Goal: Communication & Community: Share content

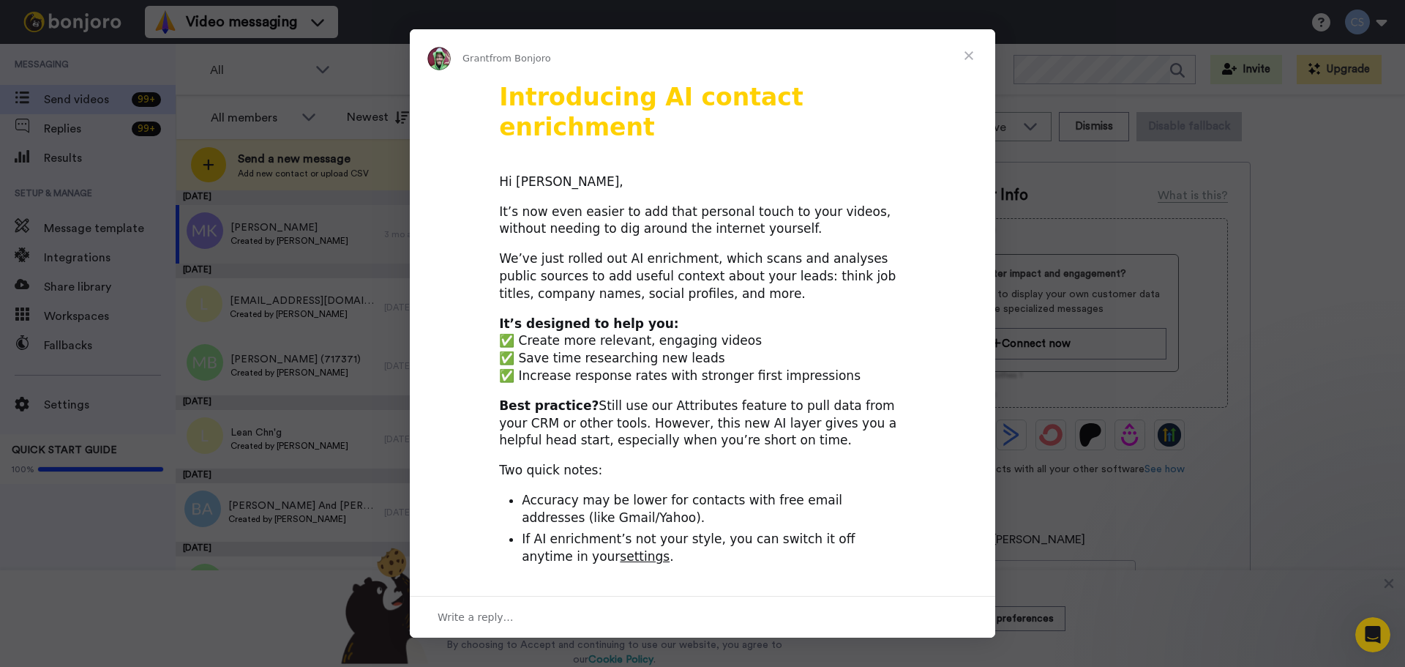
click at [561, 316] on b "It’s designed to help you:" at bounding box center [588, 323] width 179 height 15
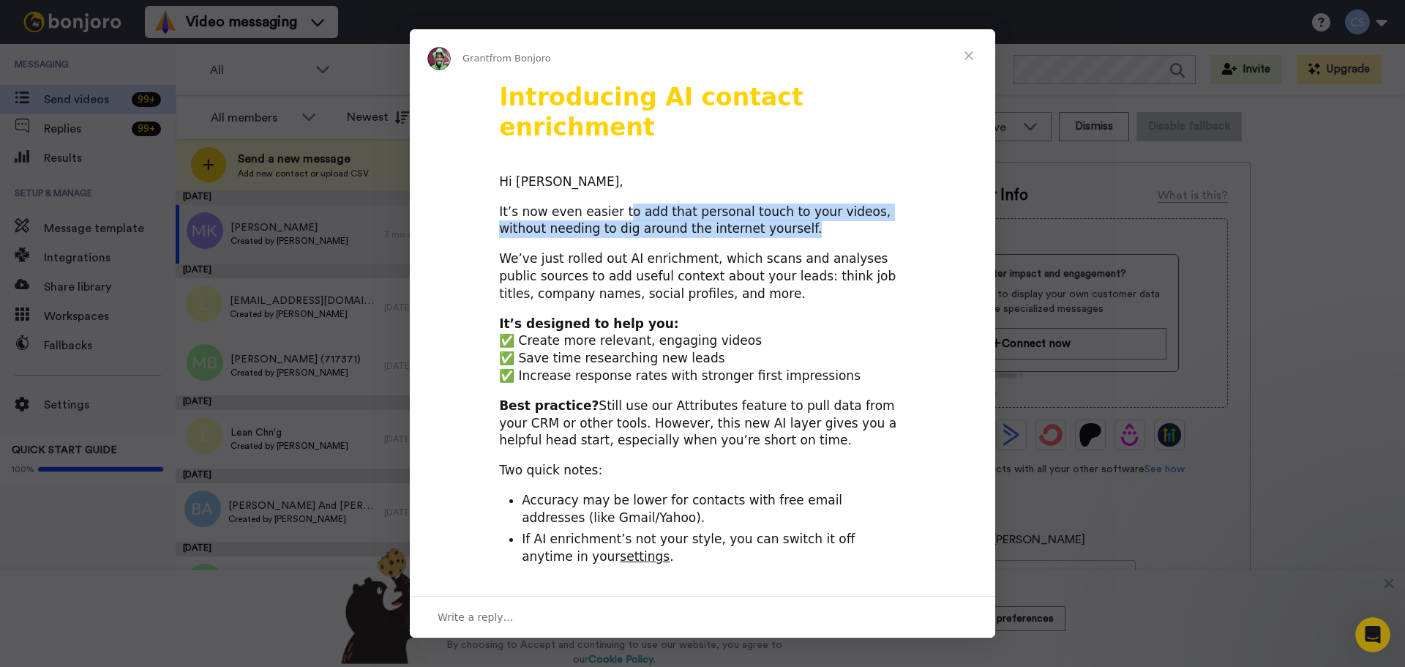
drag, startPoint x: 798, startPoint y: 189, endPoint x: 527, endPoint y: 184, distance: 270.9
click at [601, 203] on div "It’s now even easier to add that personal touch to your videos, without needing…" at bounding box center [702, 220] width 407 height 35
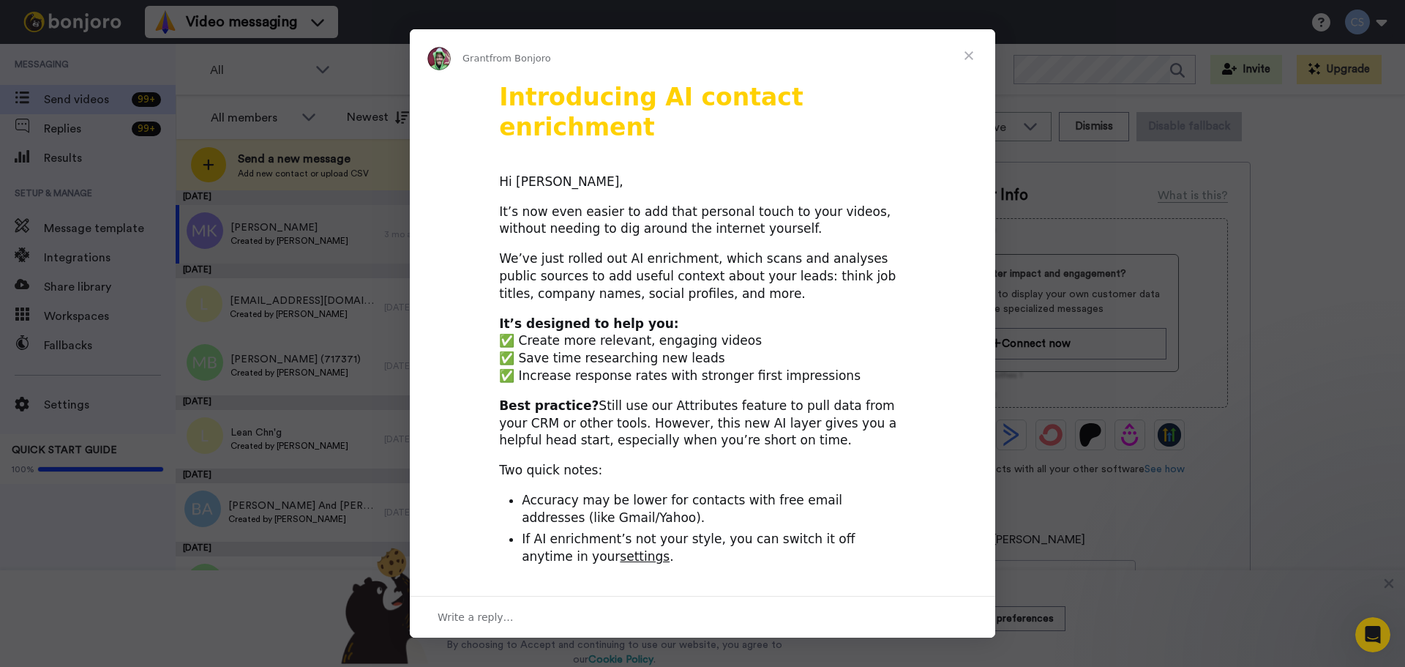
drag, startPoint x: 580, startPoint y: 170, endPoint x: 602, endPoint y: 180, distance: 24.2
click at [593, 172] on div "Introducing AI contact enrichment Hi [PERSON_NAME], It’s now even easier to add…" at bounding box center [703, 584] width 586 height 1004
drag, startPoint x: 557, startPoint y: 188, endPoint x: 774, endPoint y: 188, distance: 216.7
click at [706, 203] on div "It’s now even easier to add that personal touch to your videos, without needing…" at bounding box center [702, 220] width 407 height 35
drag, startPoint x: 690, startPoint y: 193, endPoint x: 545, endPoint y: 194, distance: 144.9
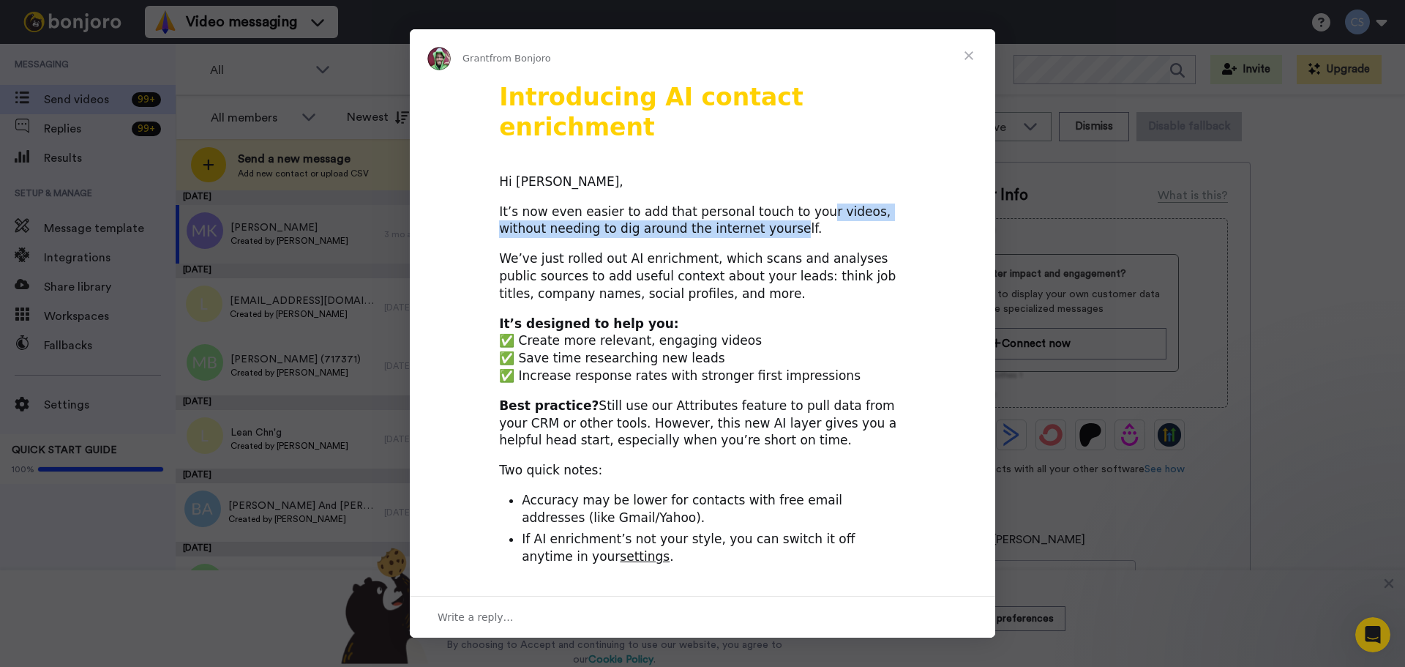
click at [581, 203] on div "It’s now even easier to add that personal touch to your videos, without needing…" at bounding box center [702, 220] width 407 height 35
drag, startPoint x: 759, startPoint y: 195, endPoint x: 583, endPoint y: 199, distance: 175.7
click at [661, 203] on div "It’s now even easier to add that personal touch to your videos, without needing…" at bounding box center [702, 220] width 407 height 35
click at [629, 203] on div "It’s now even easier to add that personal touch to your videos, without needing…" at bounding box center [702, 220] width 407 height 35
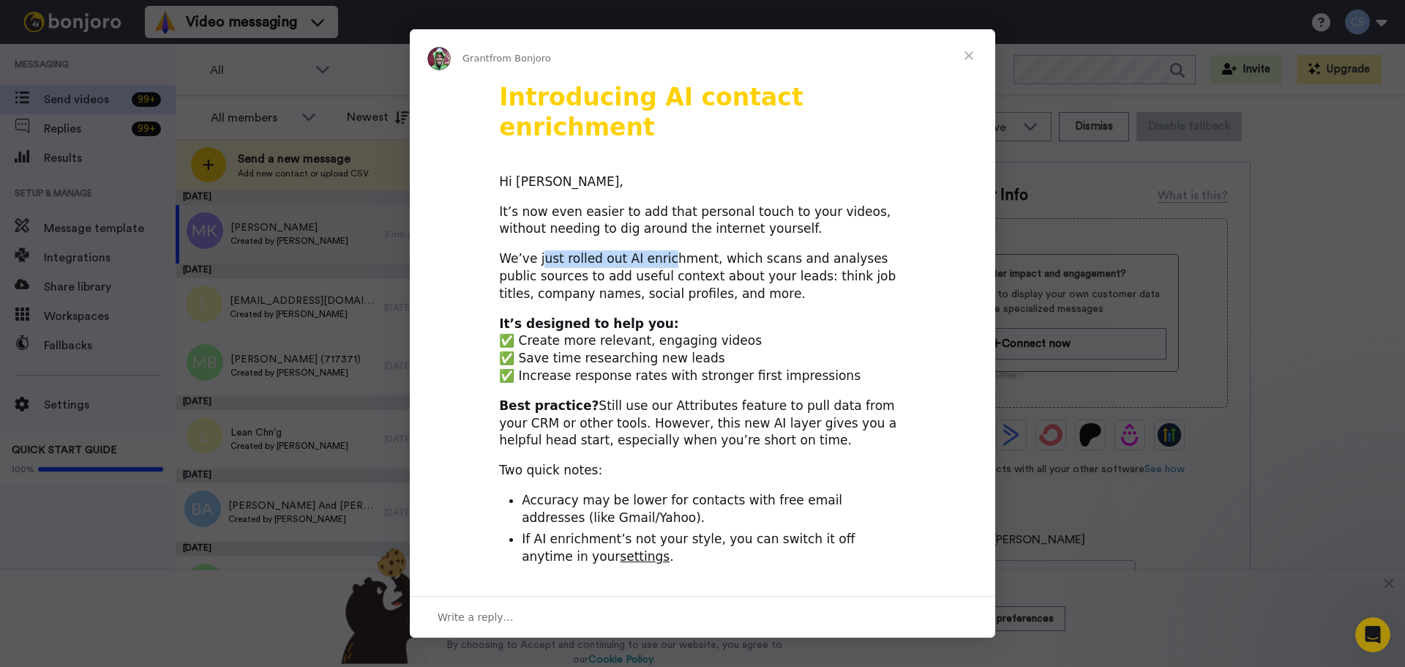
drag, startPoint x: 556, startPoint y: 228, endPoint x: 711, endPoint y: 223, distance: 154.5
click at [711, 250] on div "We’ve just rolled out AI enrichment, which scans and analyses public sources to…" at bounding box center [702, 276] width 407 height 52
click at [529, 250] on div "We’ve just rolled out AI enrichment, which scans and analyses public sources to…" at bounding box center [702, 276] width 407 height 52
drag, startPoint x: 722, startPoint y: 256, endPoint x: 789, endPoint y: 247, distance: 67.3
click at [781, 250] on div "We’ve just rolled out AI enrichment, which scans and analyses public sources to…" at bounding box center [702, 276] width 407 height 52
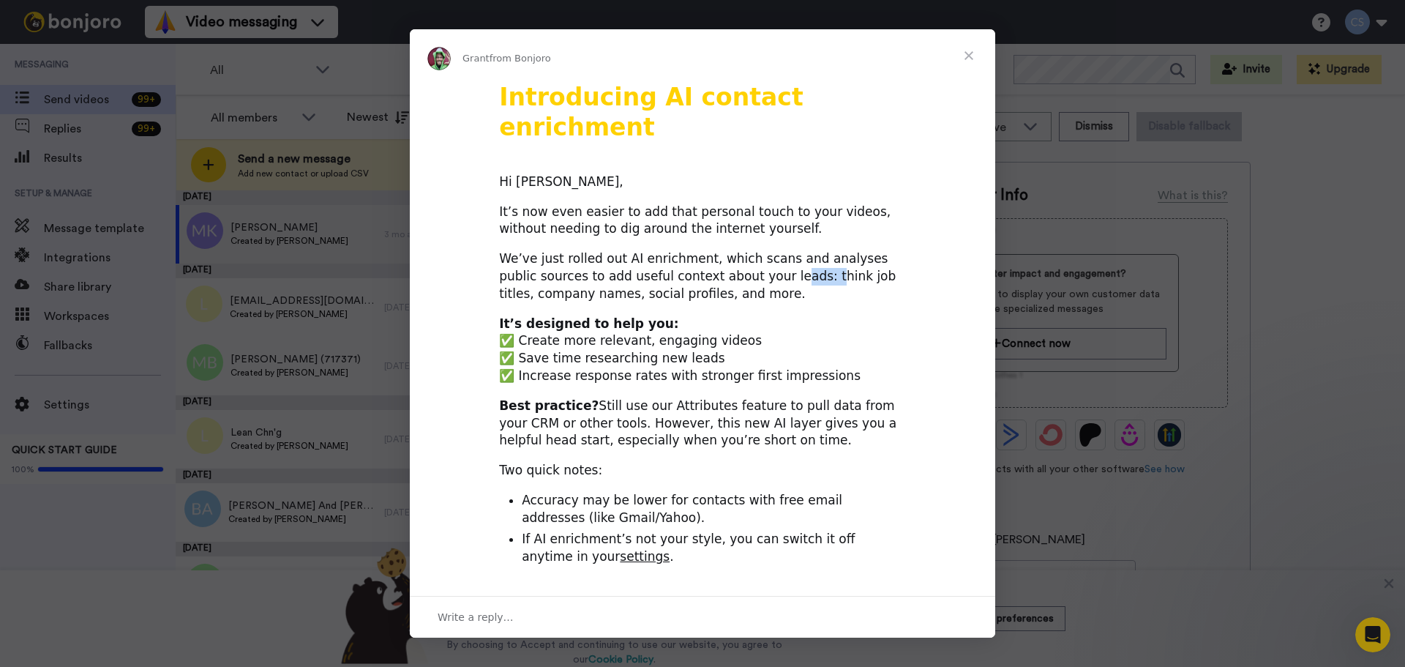
click at [725, 253] on div "We’ve just rolled out AI enrichment, which scans and analyses public sources to…" at bounding box center [702, 276] width 407 height 52
drag, startPoint x: 731, startPoint y: 267, endPoint x: 742, endPoint y: 267, distance: 10.2
click at [742, 267] on div "We’ve just rolled out AI enrichment, which scans and analyses public sources to…" at bounding box center [702, 276] width 407 height 52
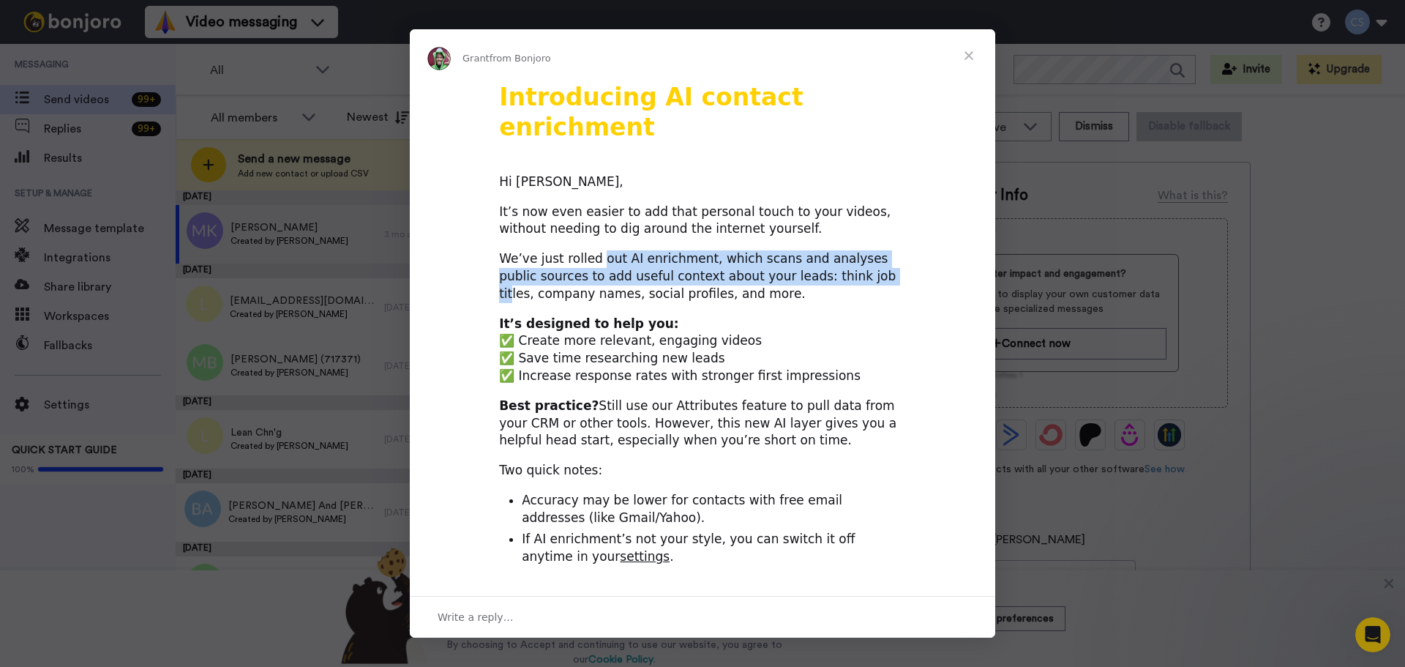
drag, startPoint x: 603, startPoint y: 230, endPoint x: 895, endPoint y: 244, distance: 291.7
click at [829, 250] on div "We’ve just rolled out AI enrichment, which scans and analyses public sources to…" at bounding box center [702, 276] width 407 height 52
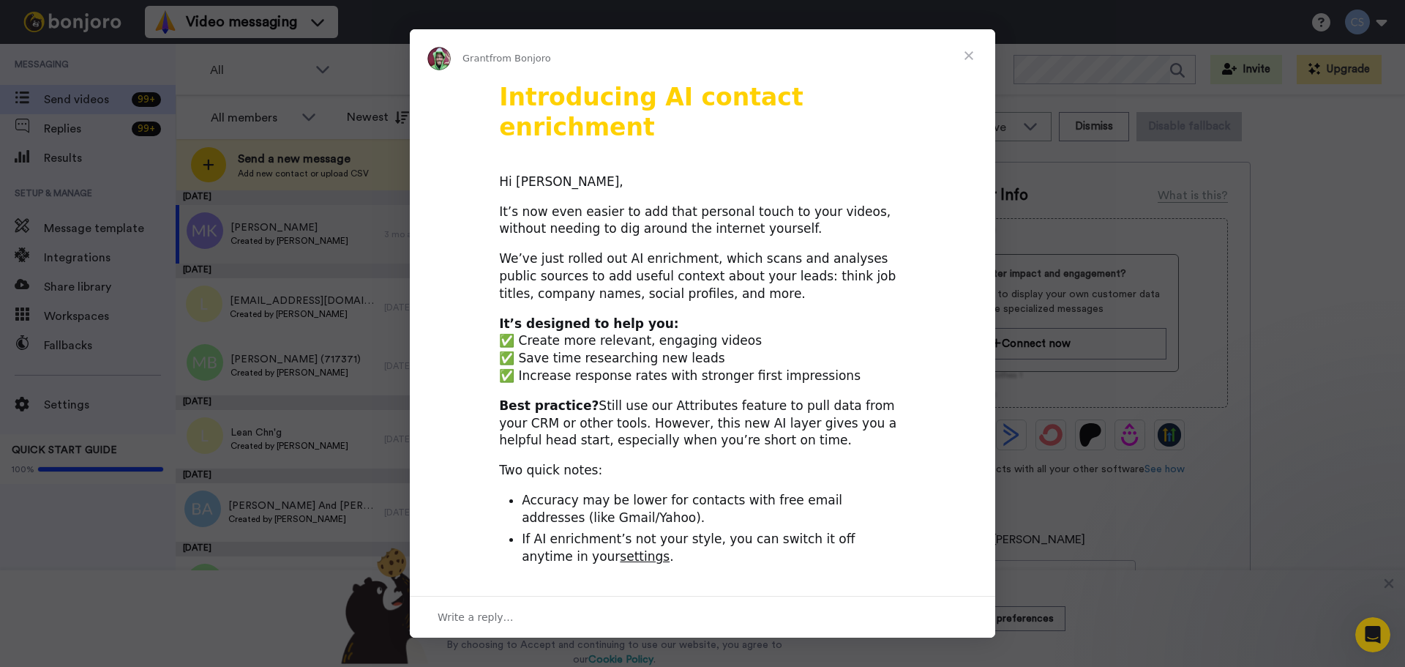
click at [905, 242] on div "Introducing AI contact enrichment Hi [PERSON_NAME], It’s now even easier to add…" at bounding box center [703, 584] width 586 height 1004
click at [578, 250] on div "We’ve just rolled out AI enrichment, which scans and analyses public sources to…" at bounding box center [702, 276] width 407 height 52
drag, startPoint x: 549, startPoint y: 247, endPoint x: 806, endPoint y: 244, distance: 256.9
click at [722, 250] on div "We’ve just rolled out AI enrichment, which scans and analyses public sources to…" at bounding box center [702, 276] width 407 height 52
drag, startPoint x: 841, startPoint y: 247, endPoint x: 639, endPoint y: 255, distance: 202.2
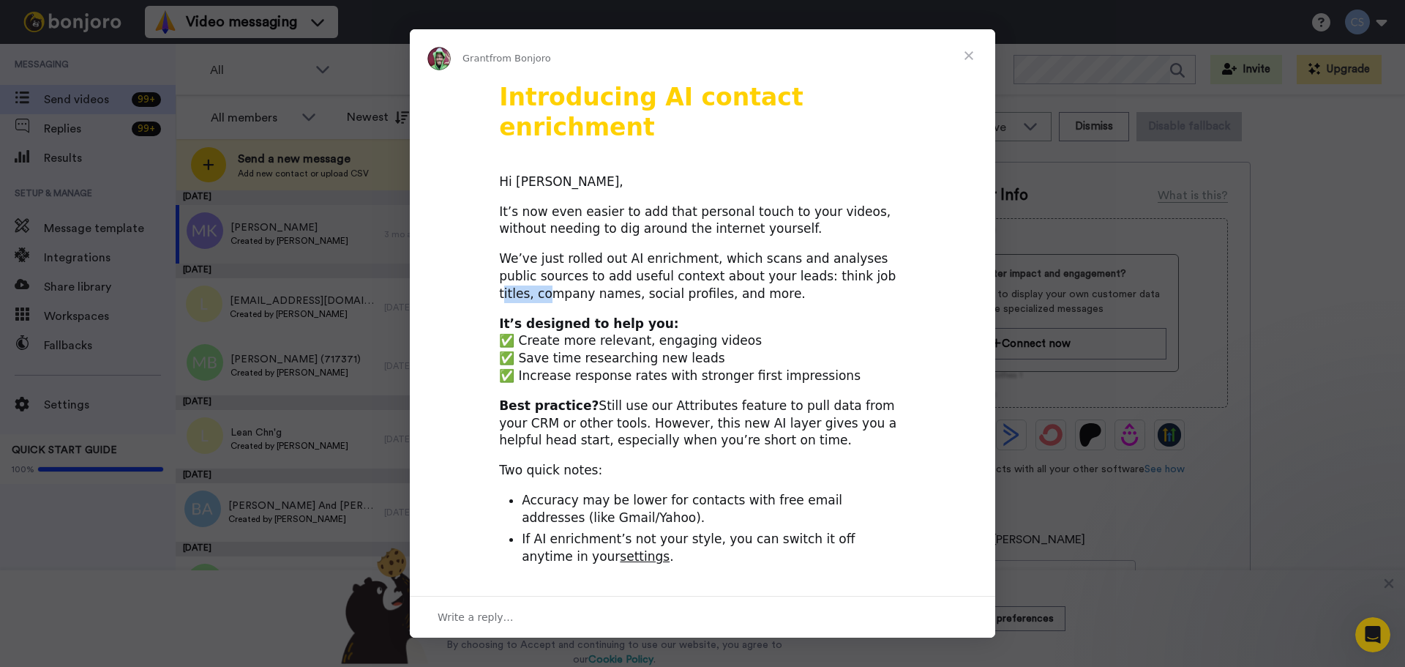
click at [650, 255] on div "We’ve just rolled out AI enrichment, which scans and analyses public sources to…" at bounding box center [702, 276] width 407 height 52
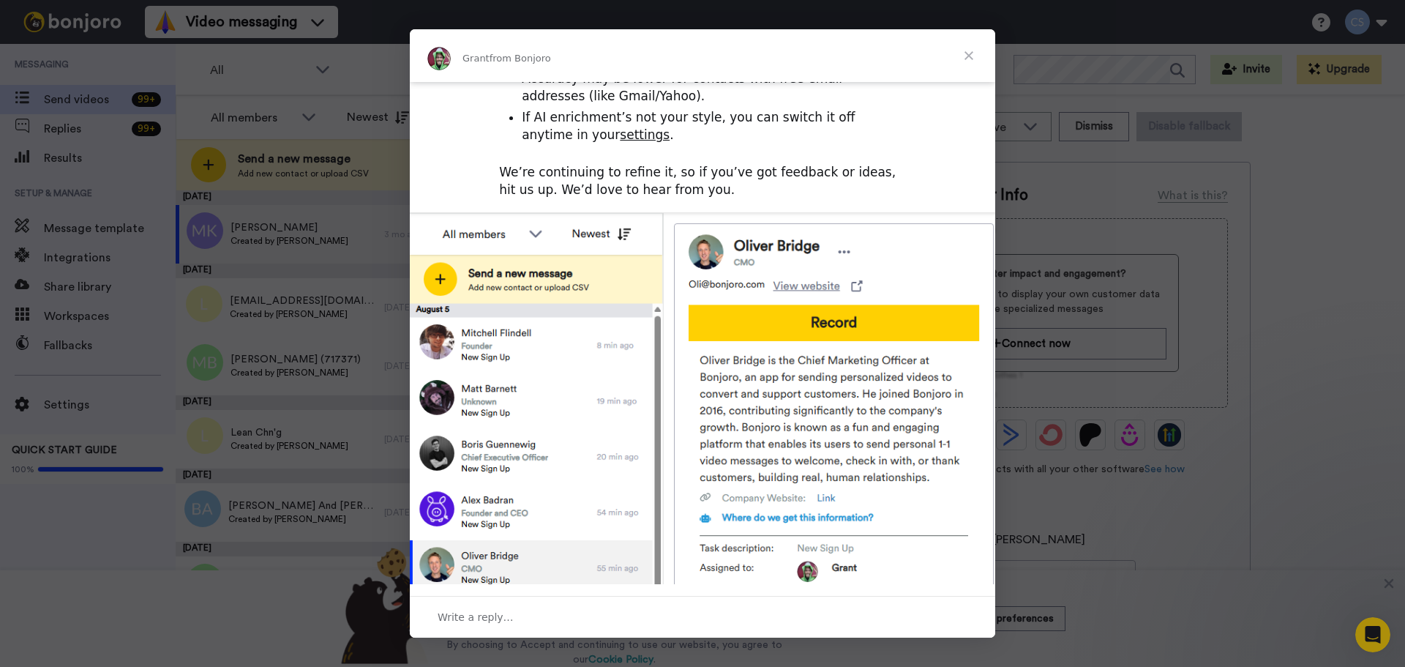
scroll to position [466, 0]
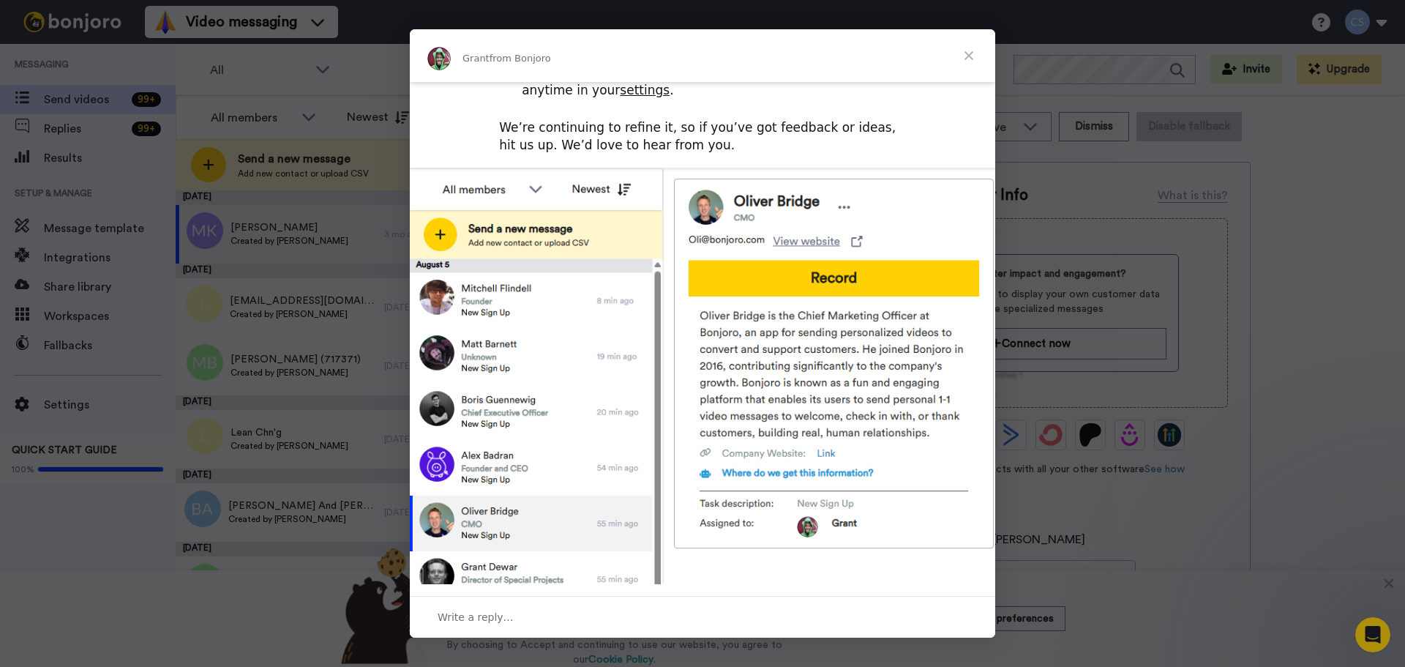
click at [969, 58] on span "Close" at bounding box center [969, 55] width 53 height 53
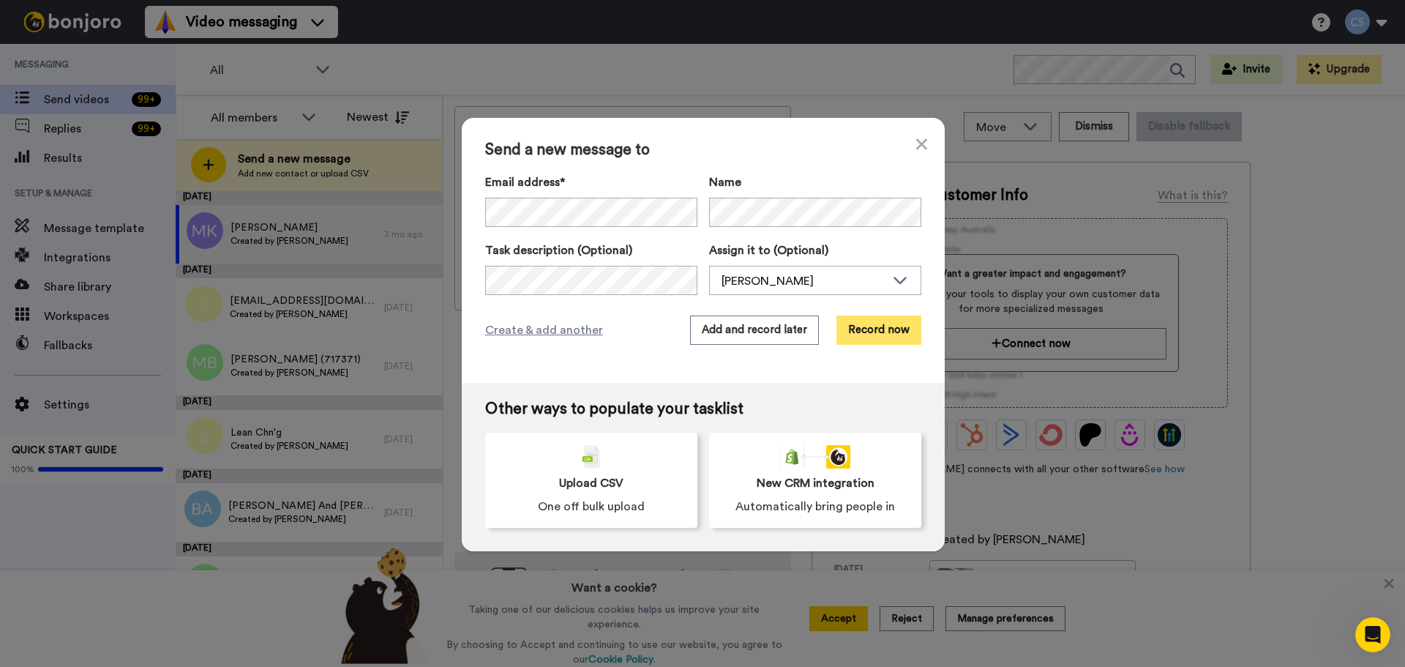
click at [864, 324] on button "Record now" at bounding box center [879, 329] width 85 height 29
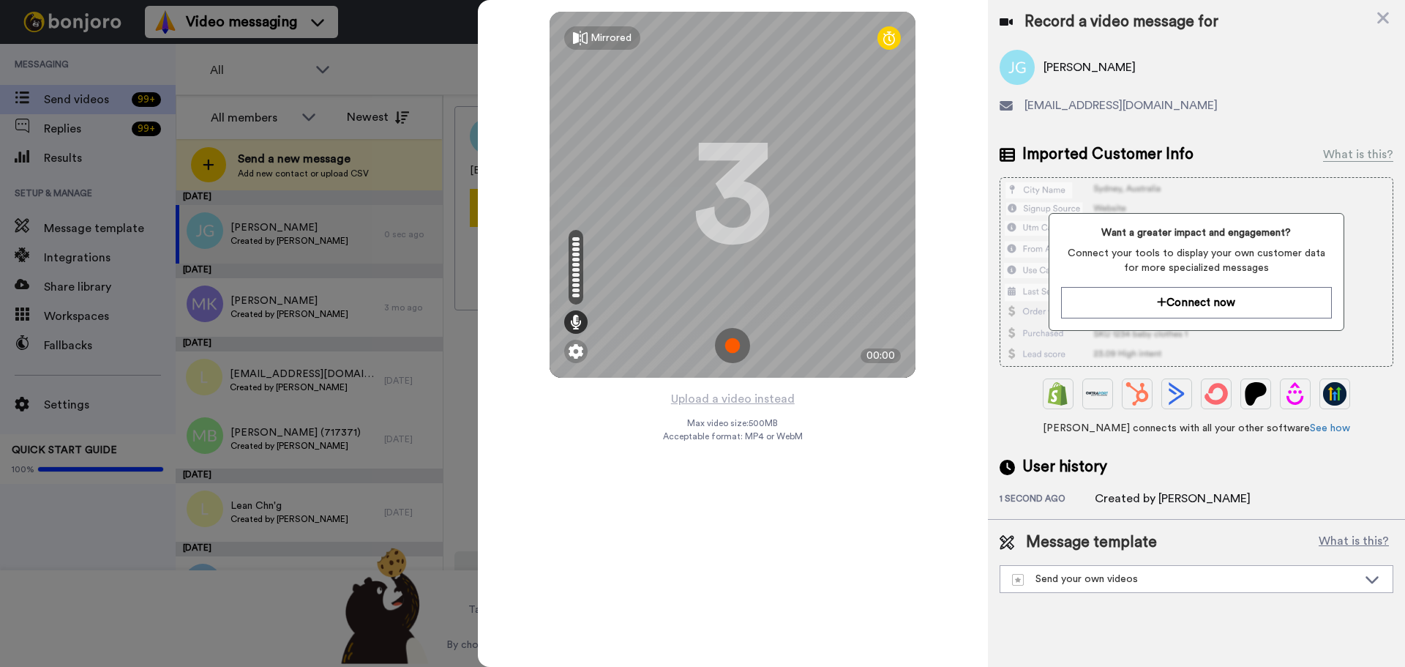
click at [742, 342] on img at bounding box center [732, 345] width 35 height 35
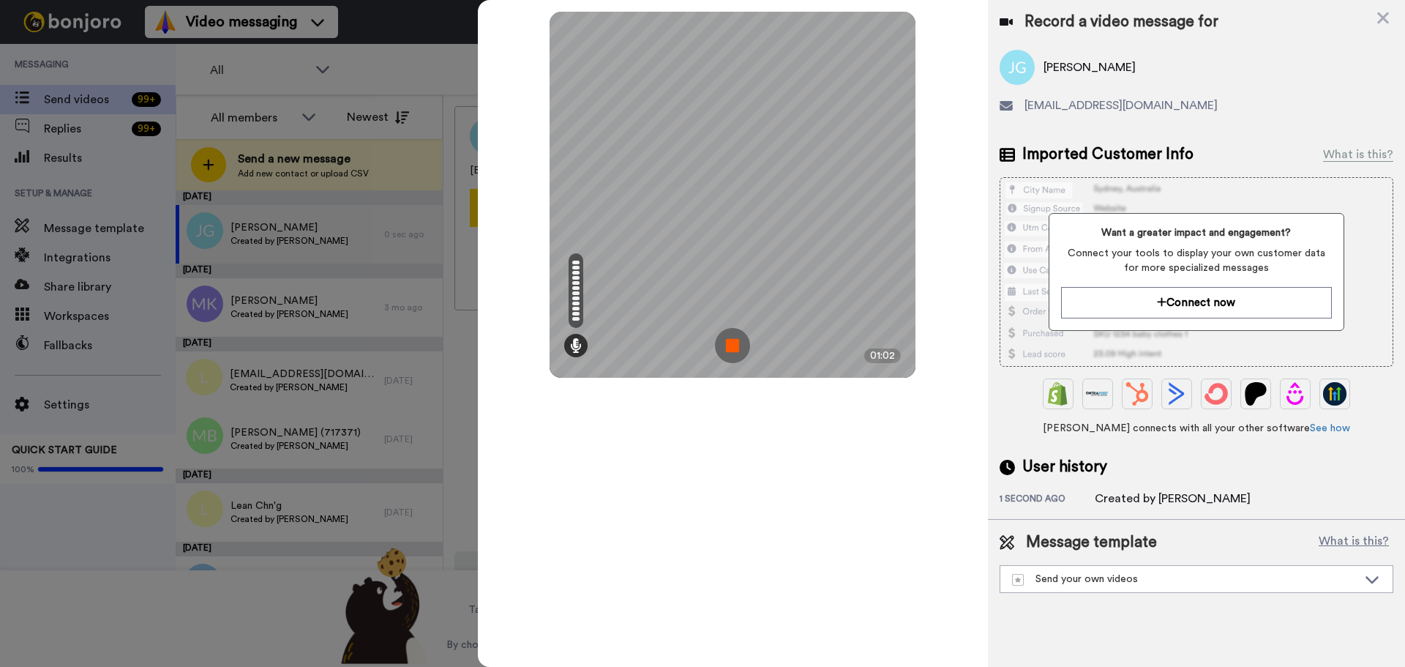
click at [731, 354] on img at bounding box center [732, 345] width 35 height 35
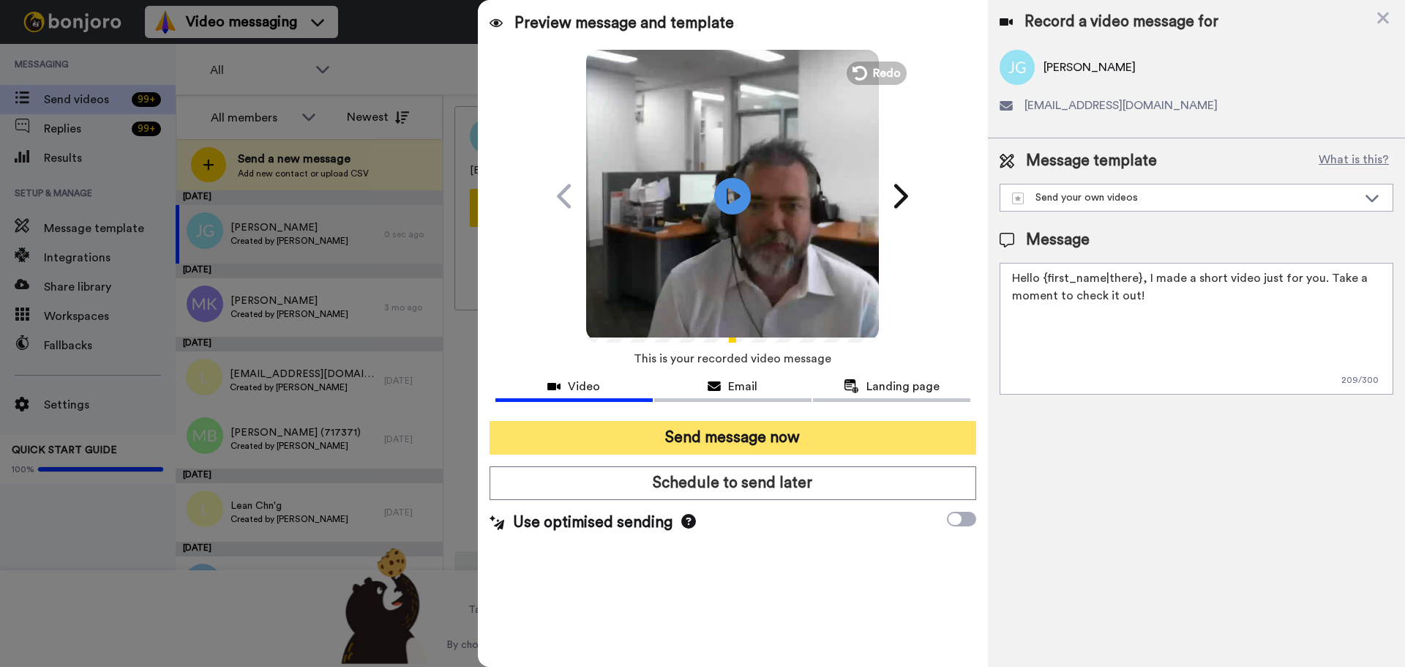
click at [809, 430] on button "Send message now" at bounding box center [733, 438] width 487 height 34
